Goal: Check status: Check status

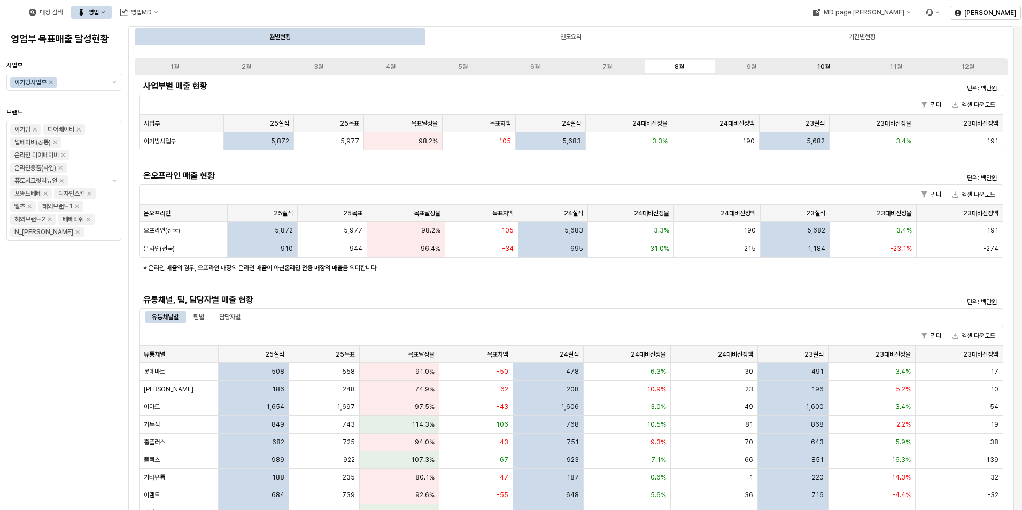
click at [818, 67] on div "10월" at bounding box center [823, 66] width 13 height 7
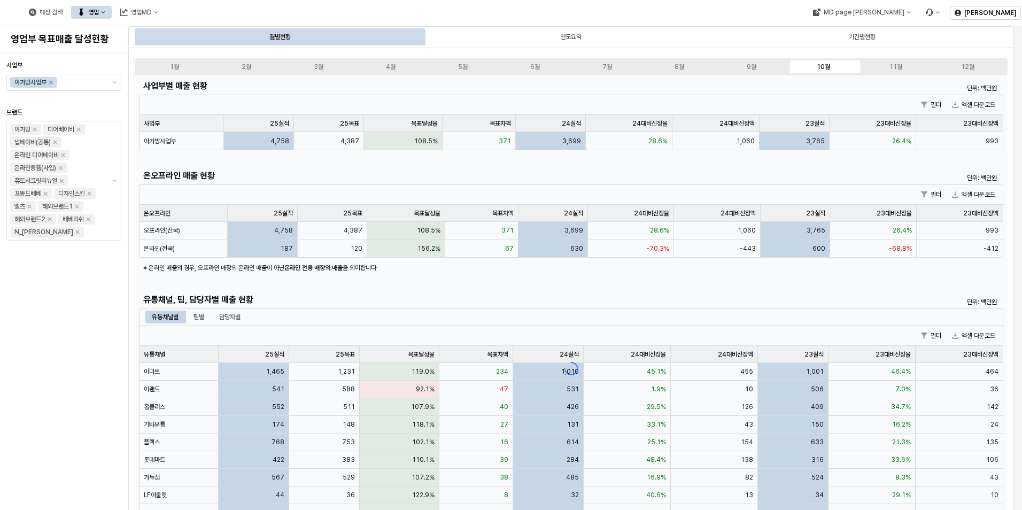
click at [257, 385] on div "App Frame" at bounding box center [571, 368] width 873 height 586
click at [331, 389] on div "App Frame" at bounding box center [571, 368] width 873 height 586
click at [297, 386] on div "App Frame" at bounding box center [571, 368] width 873 height 586
click at [297, 385] on div "App Frame" at bounding box center [571, 368] width 873 height 586
click at [303, 388] on div "App Frame" at bounding box center [571, 368] width 873 height 586
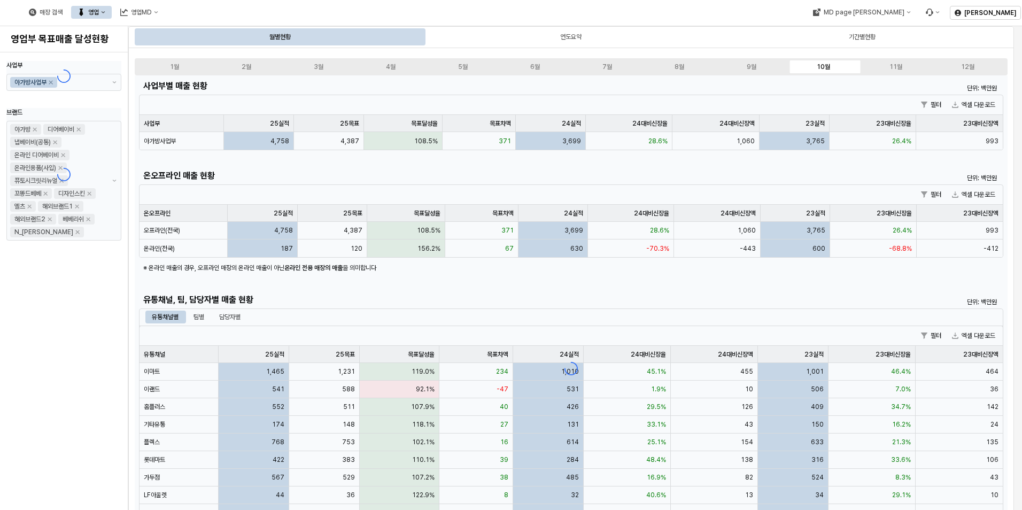
click at [270, 386] on div "App Frame" at bounding box center [571, 368] width 873 height 586
click at [206, 386] on div "App Frame" at bounding box center [571, 368] width 873 height 586
click at [729, 61] on div "1월 2월 3월 4월 5월 6월 7월 8월 9월 10월 11월 12월" at bounding box center [571, 66] width 873 height 17
click at [754, 71] on label "9월" at bounding box center [751, 67] width 72 height 10
drag, startPoint x: 754, startPoint y: 71, endPoint x: 825, endPoint y: 68, distance: 71.7
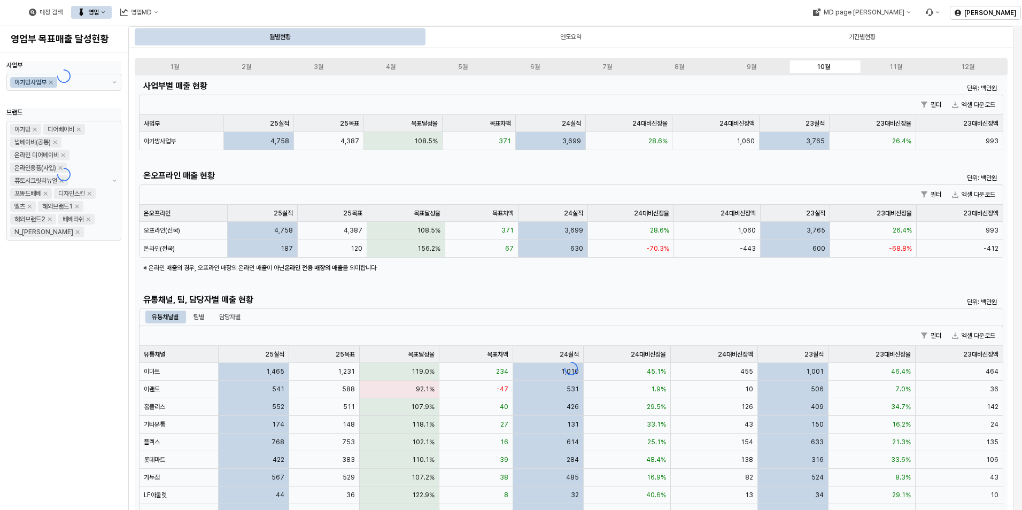
click at [825, 68] on div "10월" at bounding box center [823, 66] width 13 height 7
click at [240, 384] on div "App Frame" at bounding box center [571, 368] width 873 height 586
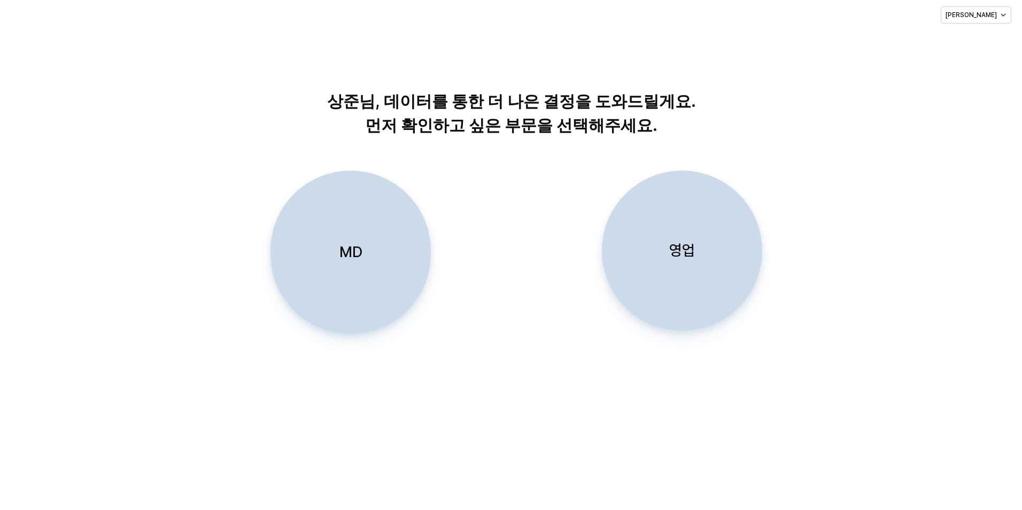
click at [706, 281] on div "영업" at bounding box center [682, 250] width 151 height 159
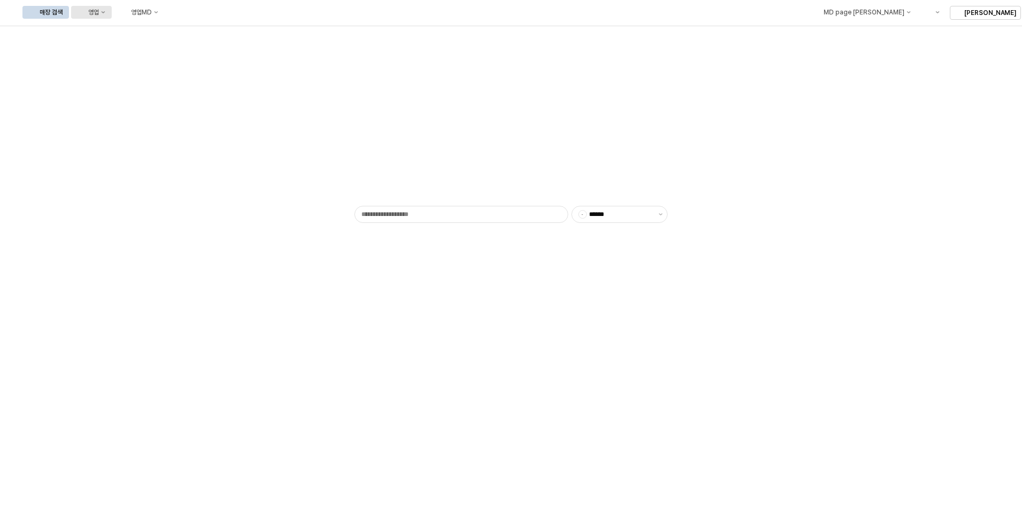
click at [112, 17] on button "영업" at bounding box center [91, 12] width 41 height 13
click at [195, 29] on div "목표매출 달성현황" at bounding box center [210, 32] width 57 height 9
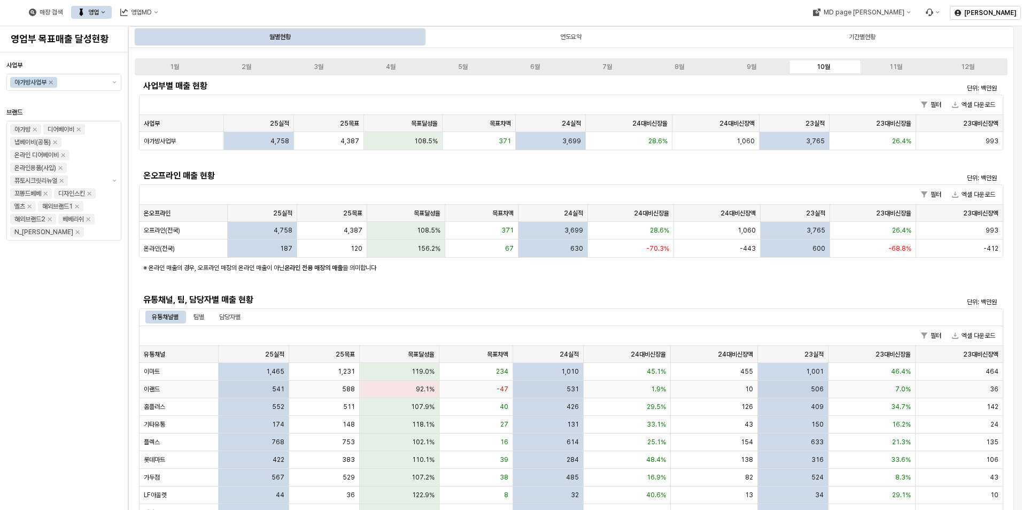
click at [178, 392] on div "이랜드" at bounding box center [179, 390] width 79 height 18
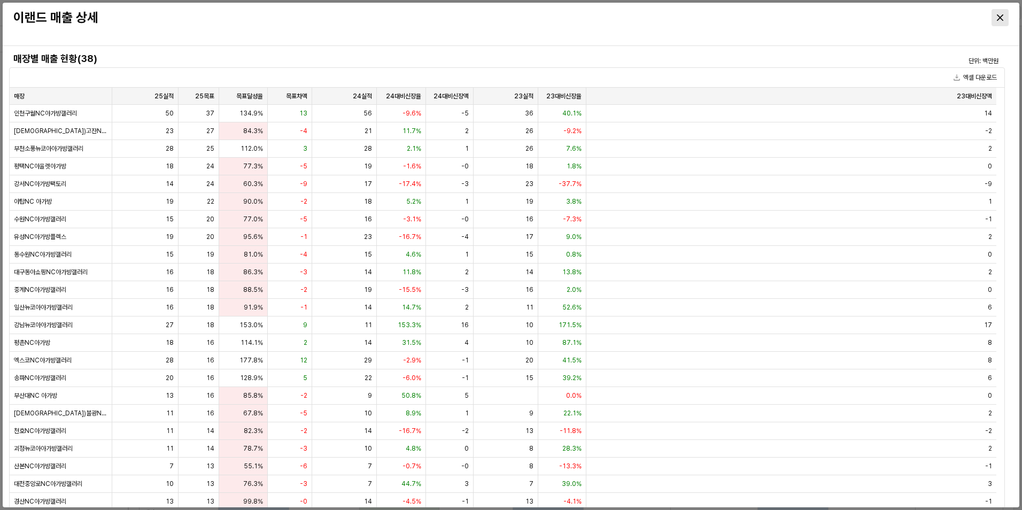
click at [994, 17] on div "Close" at bounding box center [1000, 18] width 16 height 16
